Goal: Task Accomplishment & Management: Manage account settings

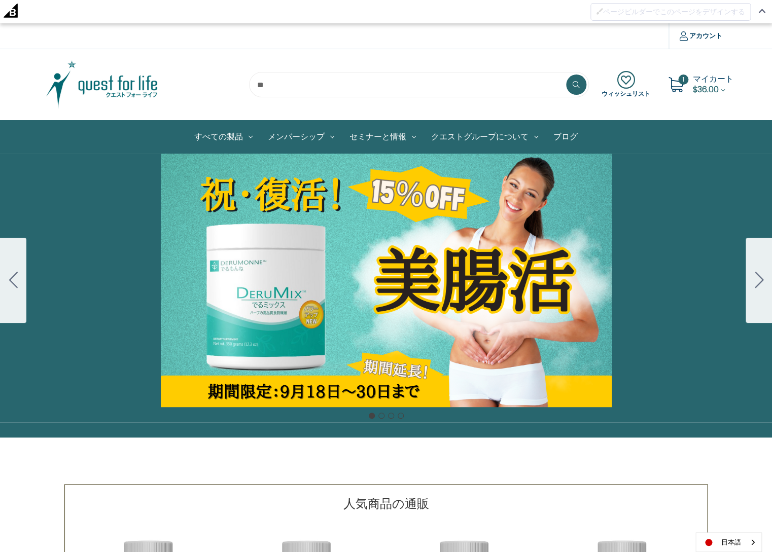
click at [697, 79] on span "マイカート" at bounding box center [712, 79] width 41 height 12
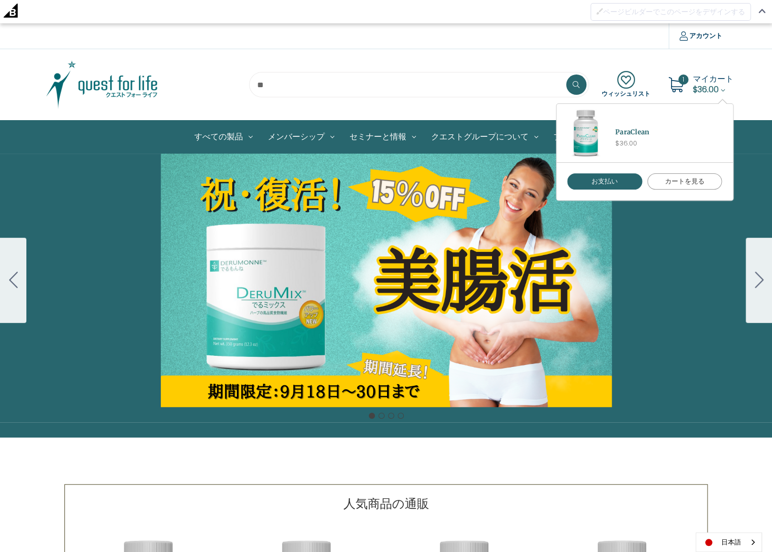
click at [678, 181] on link "カートを見る" at bounding box center [684, 181] width 75 height 16
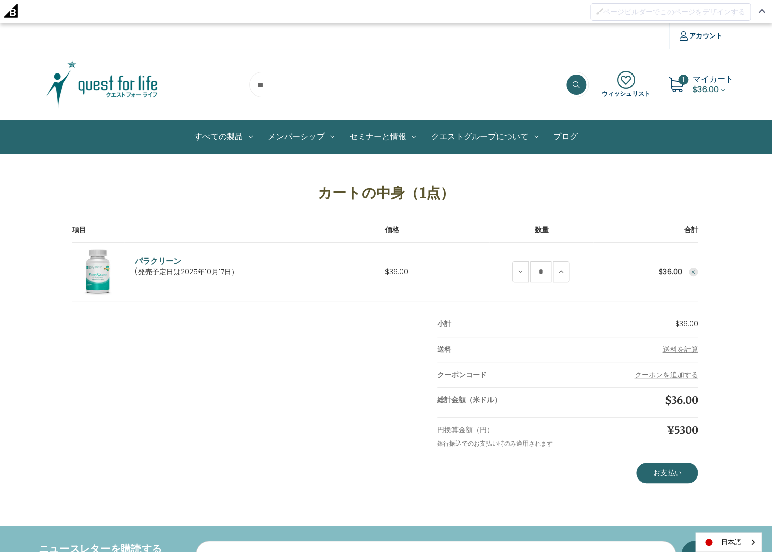
click at [692, 272] on icon "Remove ParaClean from cart" at bounding box center [693, 272] width 6 height 6
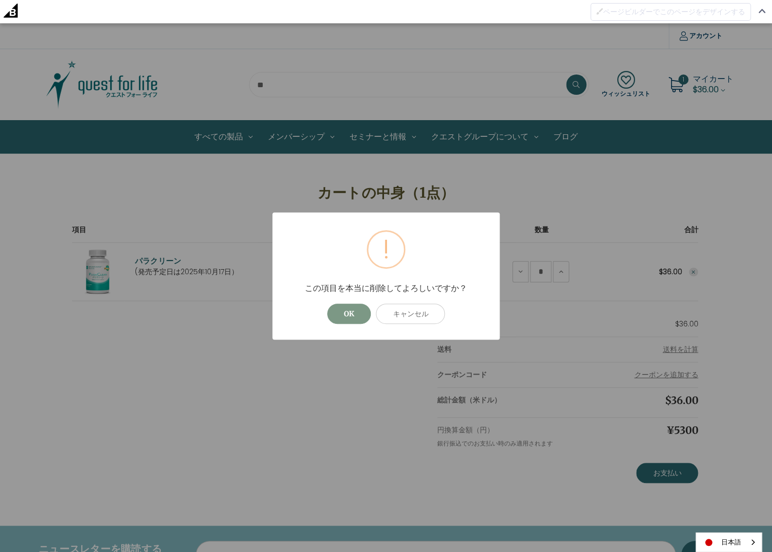
click at [351, 312] on button "OK" at bounding box center [349, 314] width 44 height 20
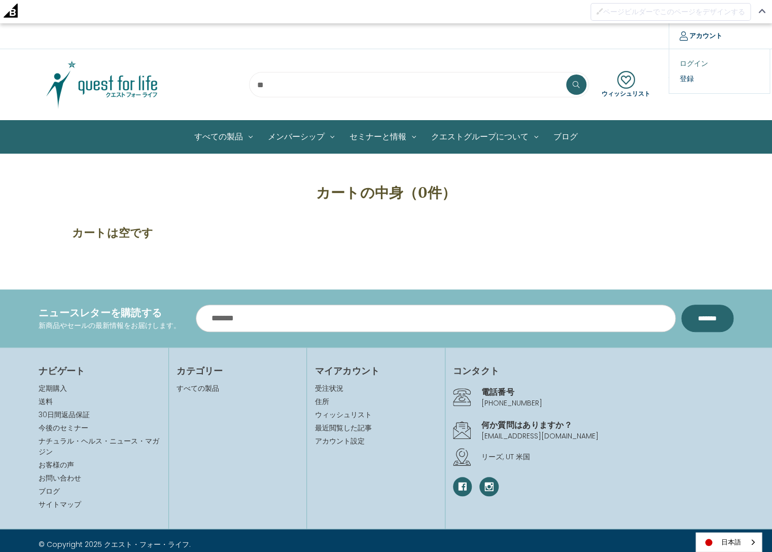
click at [692, 62] on link "ログイン" at bounding box center [719, 63] width 100 height 15
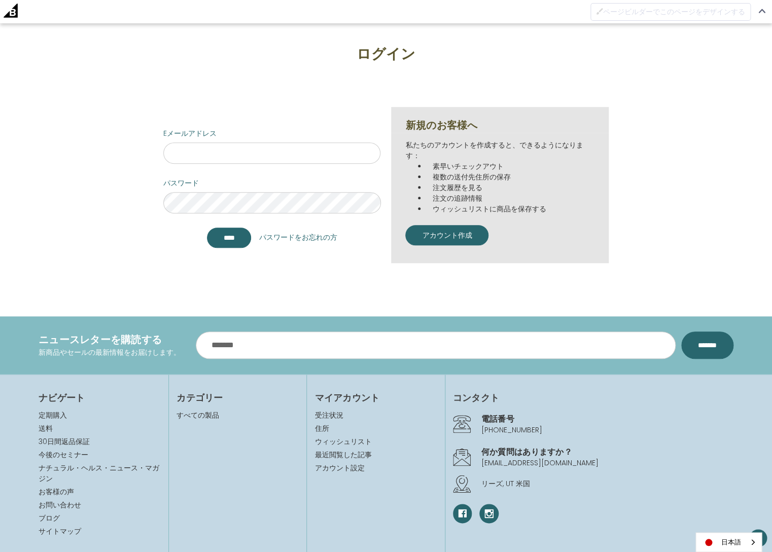
scroll to position [129, 0]
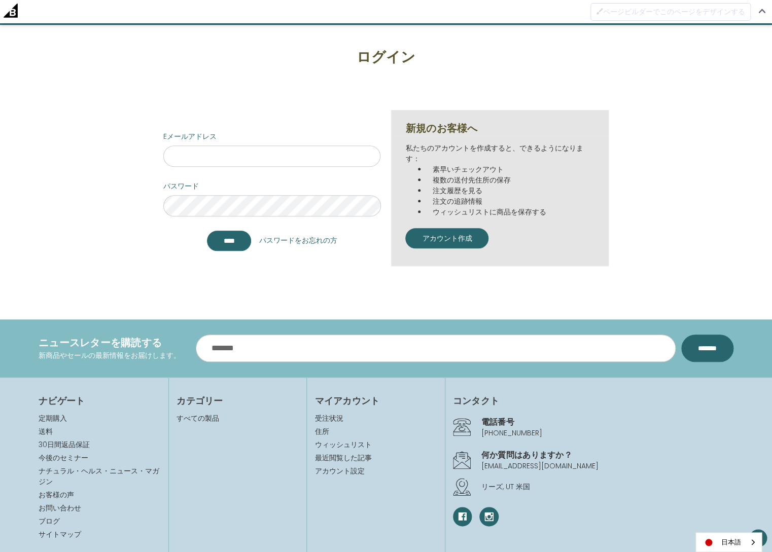
click at [326, 241] on link "パスワードをお忘れの方" at bounding box center [298, 240] width 78 height 11
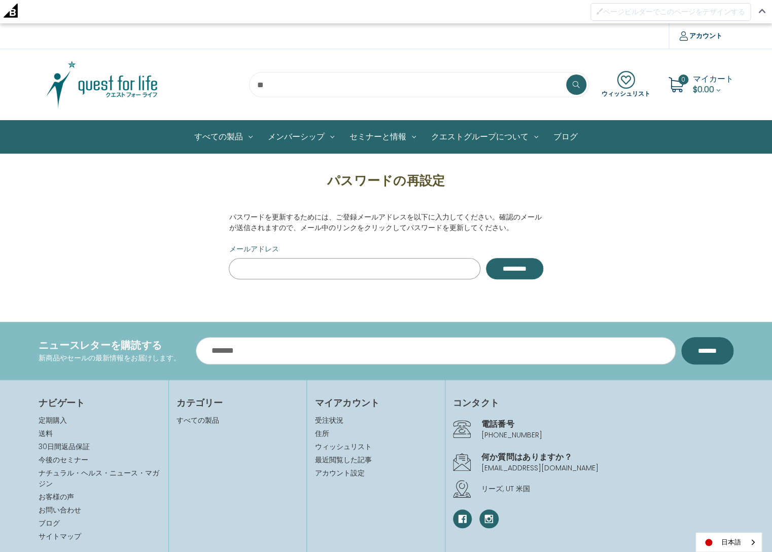
click at [252, 265] on input "メールアドレス" at bounding box center [354, 268] width 251 height 21
type input "**********"
click at [486, 268] on input "*********" at bounding box center [514, 268] width 57 height 21
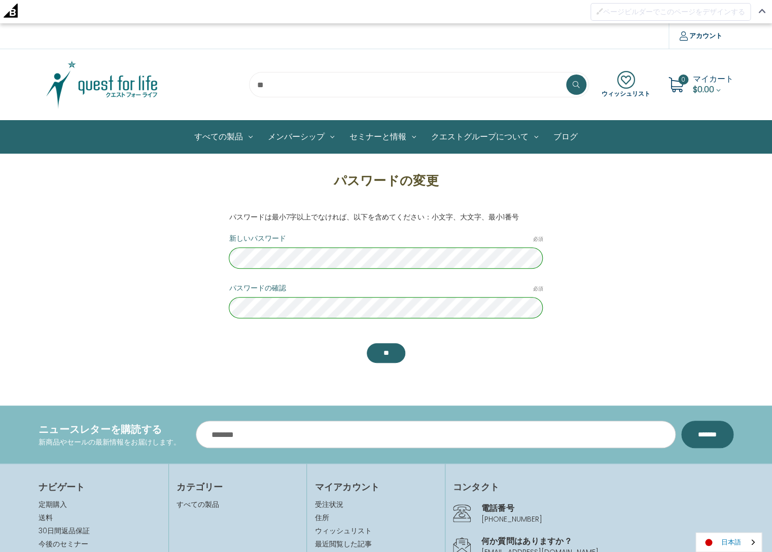
click at [726, 544] on link "日本語" at bounding box center [728, 542] width 65 height 19
click at [728, 522] on link "English" at bounding box center [724, 523] width 56 height 19
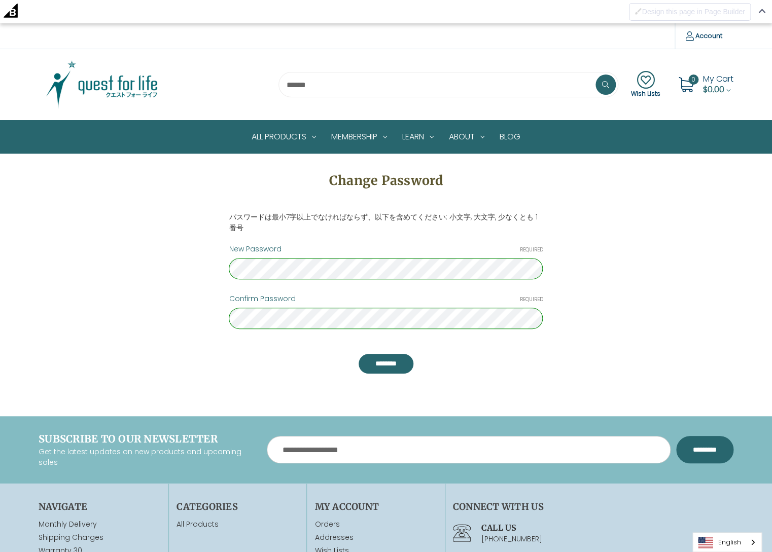
click at [730, 397] on div "Skip to main content Compare Account Sign in Register" at bounding box center [386, 359] width 772 height 673
